Goal: Task Accomplishment & Management: Manage account settings

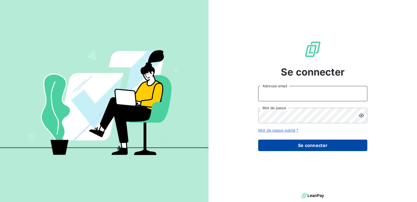
type input "[EMAIL_ADDRESS][DOMAIN_NAME]"
click at [323, 144] on button "Se connecter" at bounding box center [312, 144] width 109 height 11
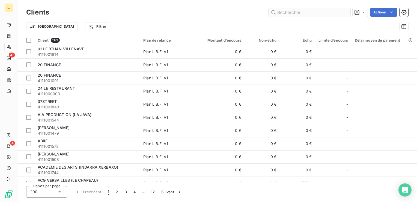
click at [302, 11] on input "text" at bounding box center [310, 12] width 82 height 9
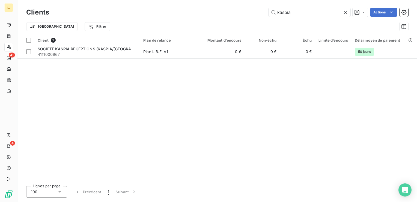
type input "kaspia"
